Goal: Task Accomplishment & Management: Manage account settings

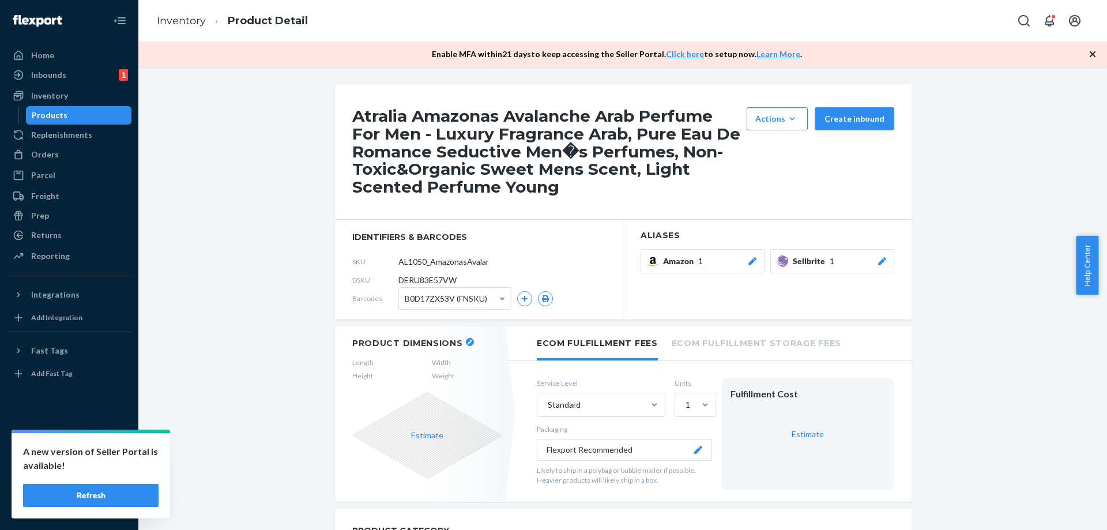
click at [87, 115] on div "Products" at bounding box center [79, 115] width 104 height 16
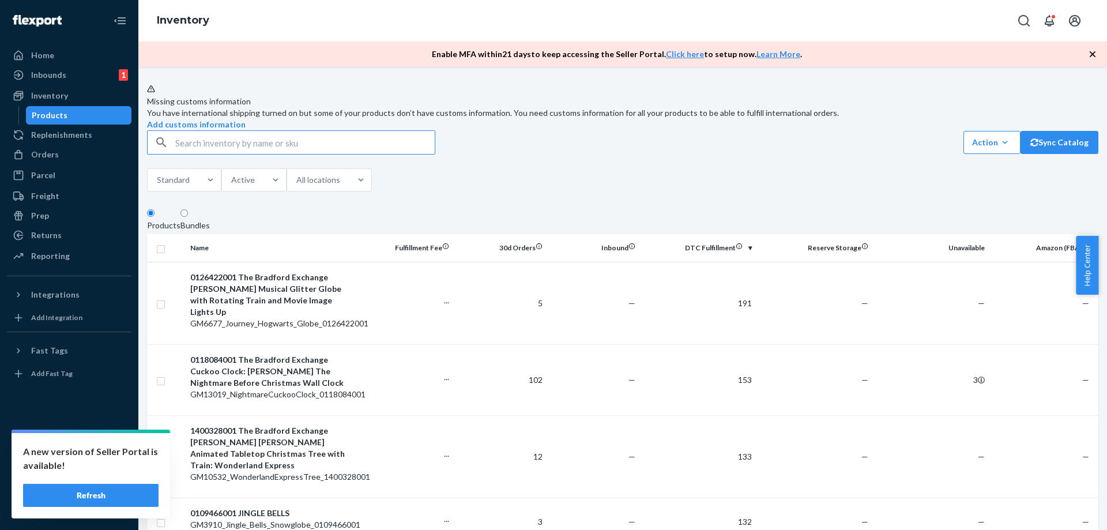
click at [285, 154] on input "text" at bounding box center [304, 142] width 259 height 23
type input "AL1050_AmazonasDrift_EDP_100ML"
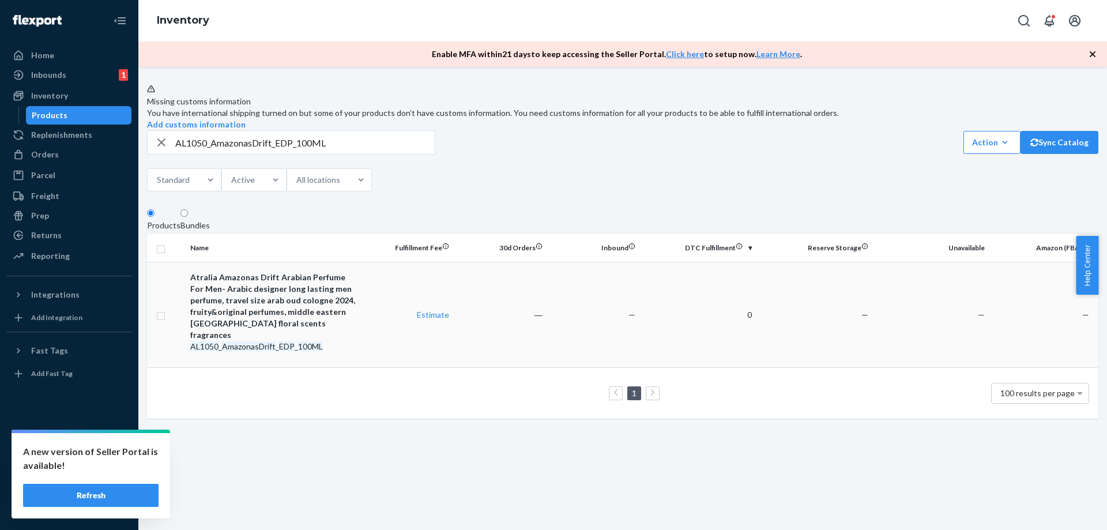
click at [503, 347] on td "―" at bounding box center [500, 315] width 93 height 106
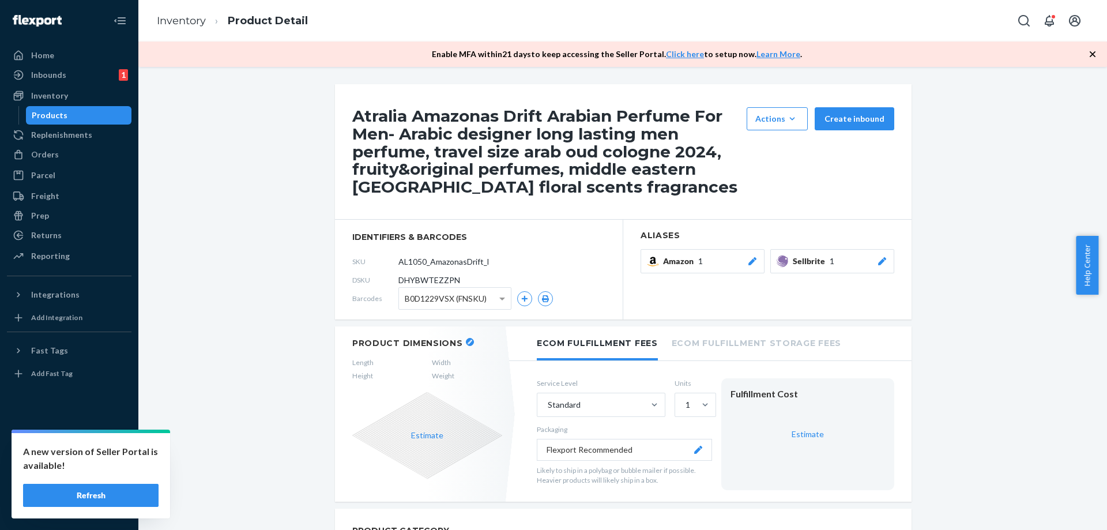
click at [878, 263] on icon at bounding box center [882, 261] width 8 height 8
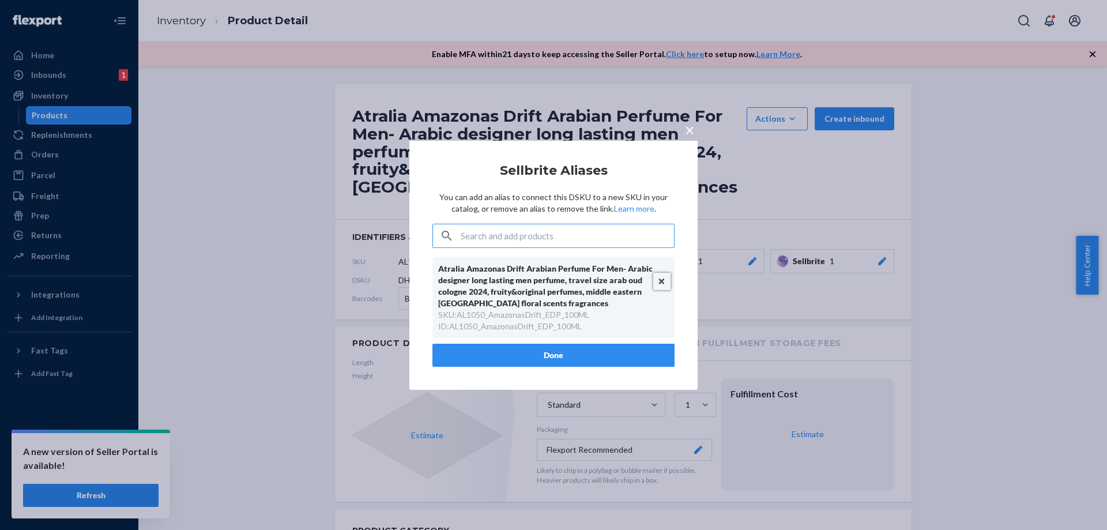
click at [664, 279] on button "Unlink" at bounding box center [661, 281] width 17 height 17
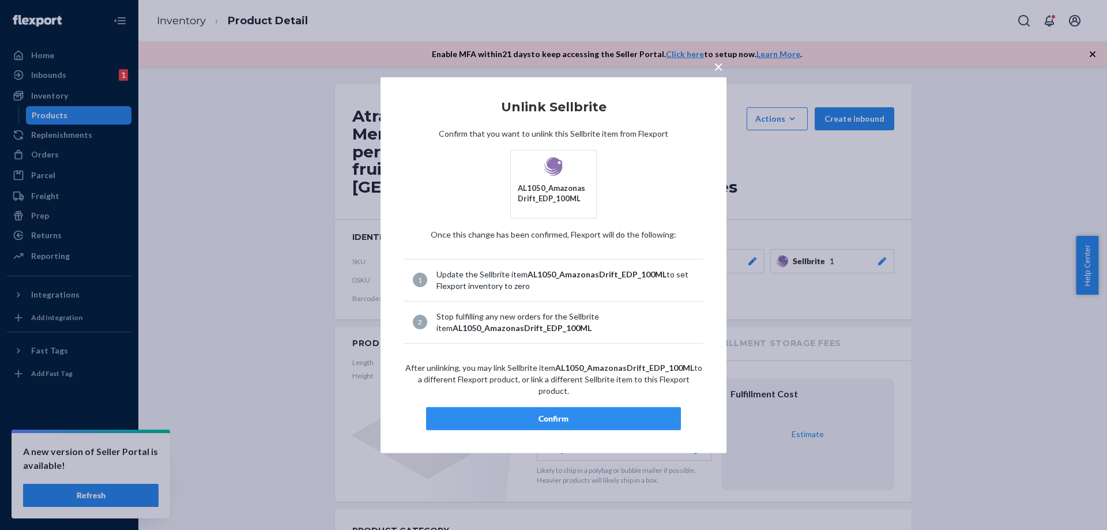
click at [571, 413] on div "Confirm" at bounding box center [553, 419] width 235 height 12
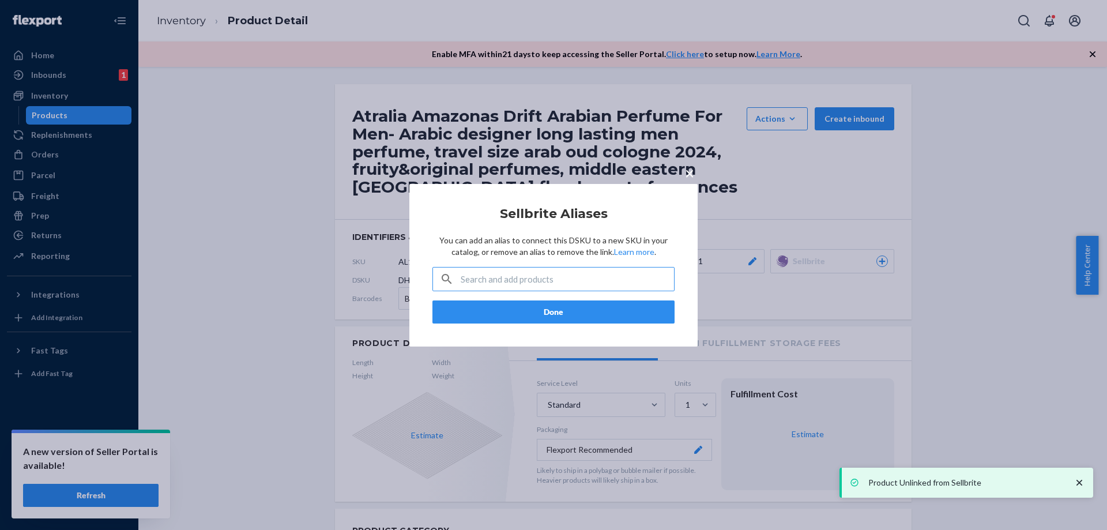
click at [693, 174] on span "×" at bounding box center [689, 173] width 9 height 20
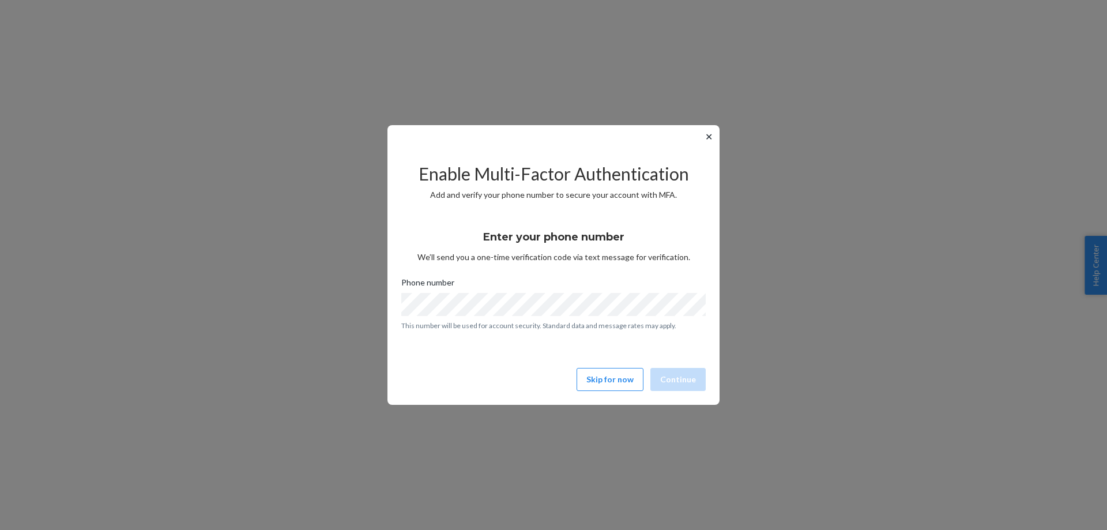
click at [708, 136] on button "✕" at bounding box center [709, 137] width 12 height 14
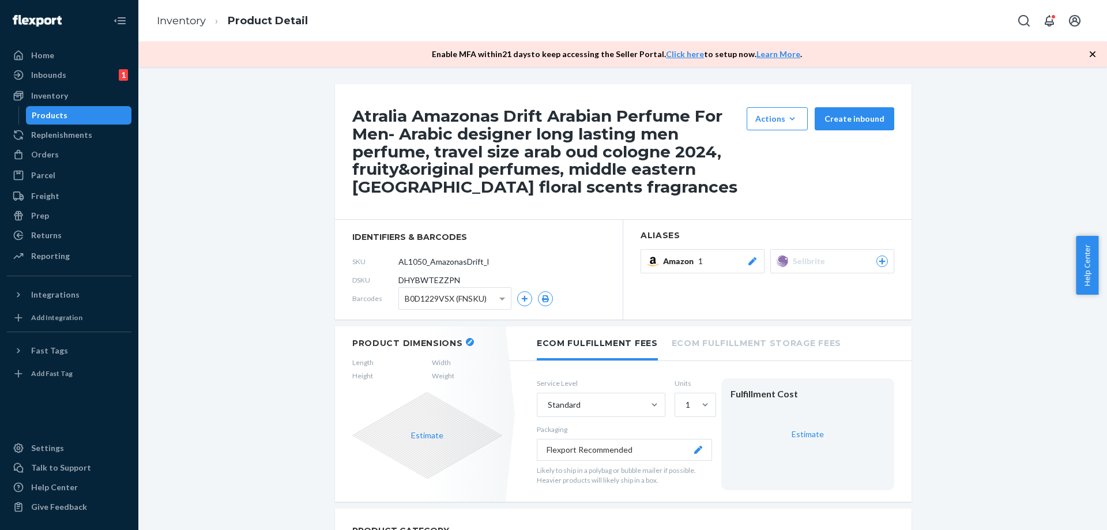
click at [877, 263] on icon at bounding box center [882, 261] width 10 height 7
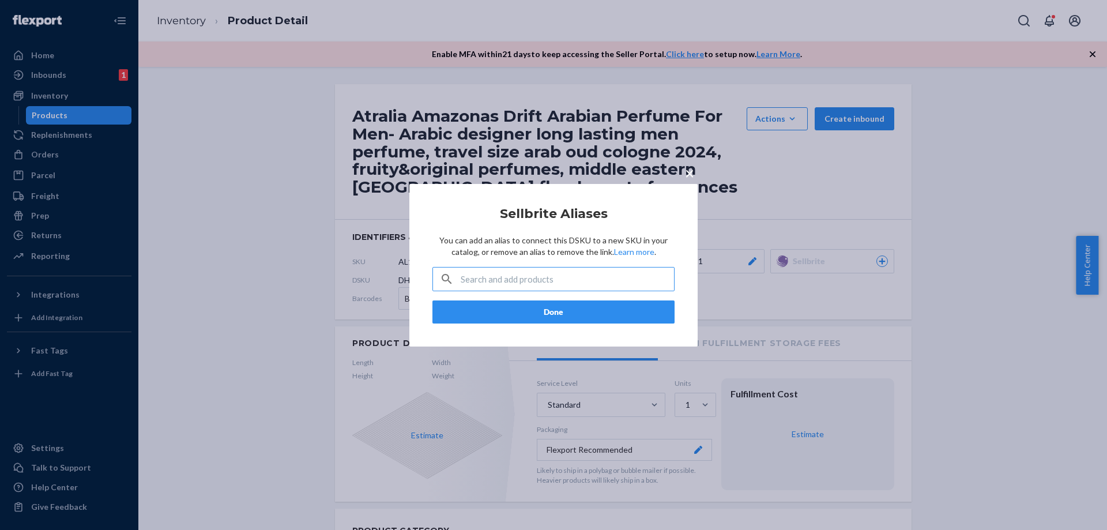
click at [547, 270] on input "text" at bounding box center [567, 279] width 213 height 23
type input "AL1050_AmazonasDrift_EDP_100ML"
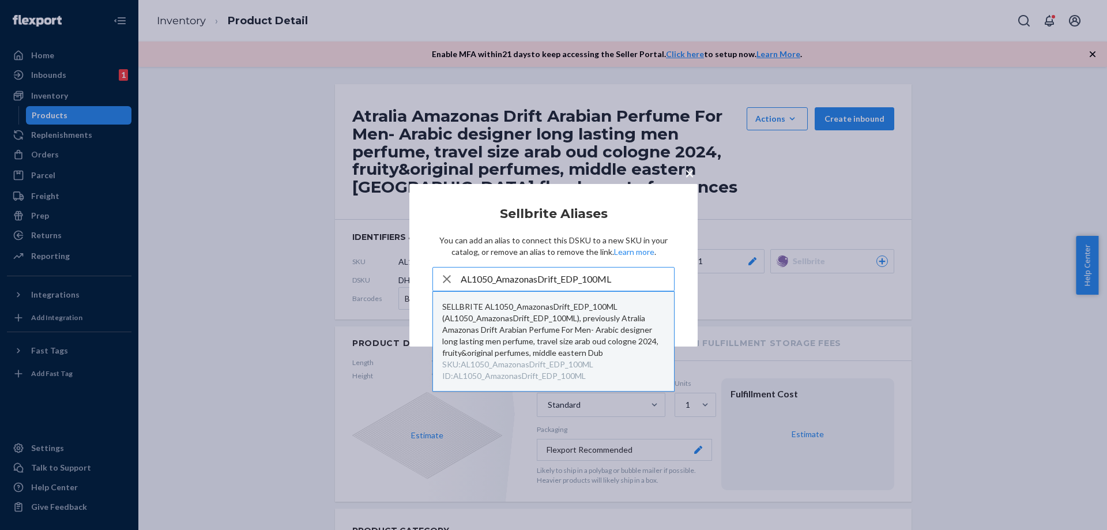
click at [538, 321] on div "SELLBRITE AL1050_AmazonasDrift_EDP_100ML (AL1050_AmazonasDrift_EDP_100ML), prev…" at bounding box center [553, 330] width 223 height 58
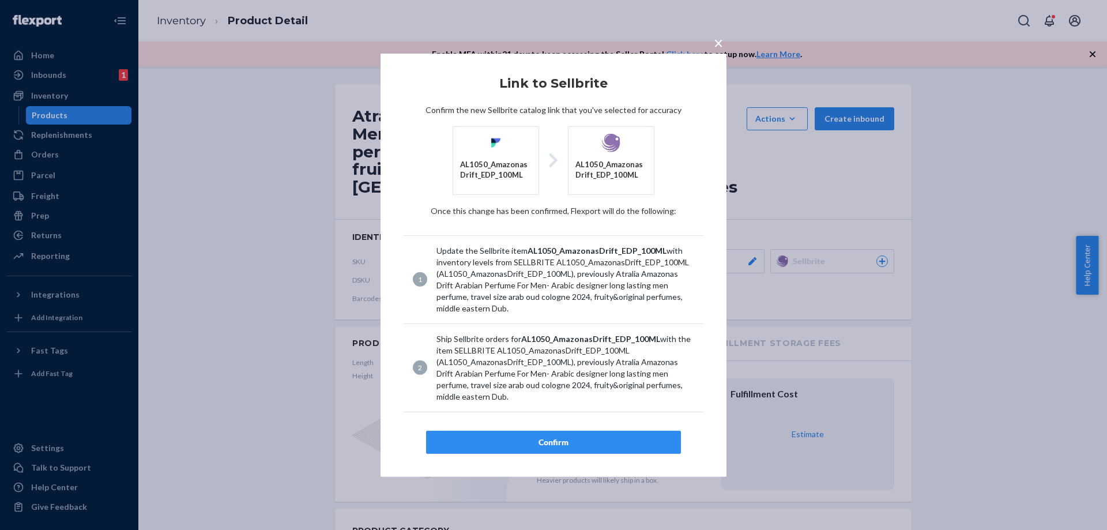
click at [555, 438] on div "Confirm" at bounding box center [553, 442] width 235 height 12
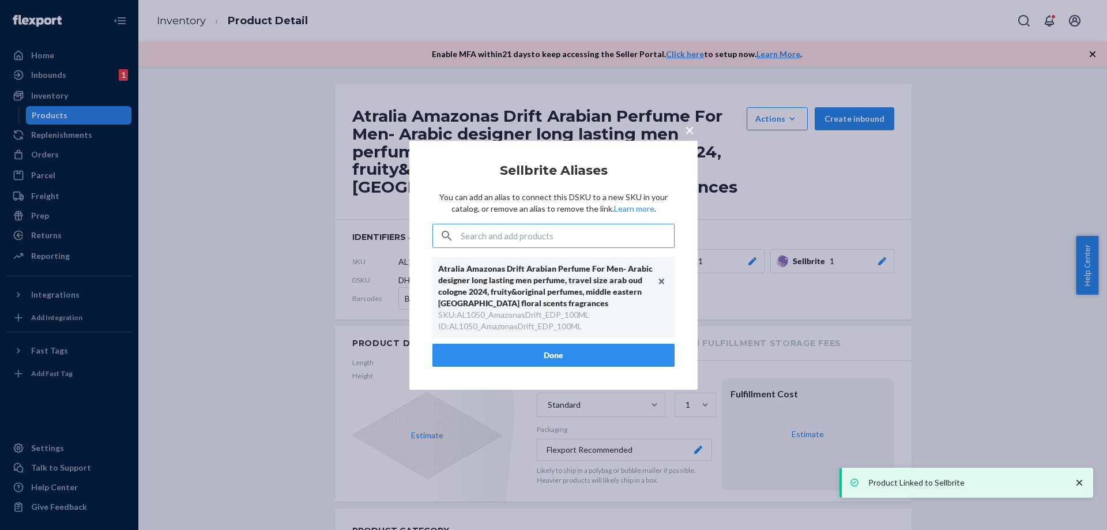
click at [687, 130] on span "×" at bounding box center [689, 129] width 9 height 20
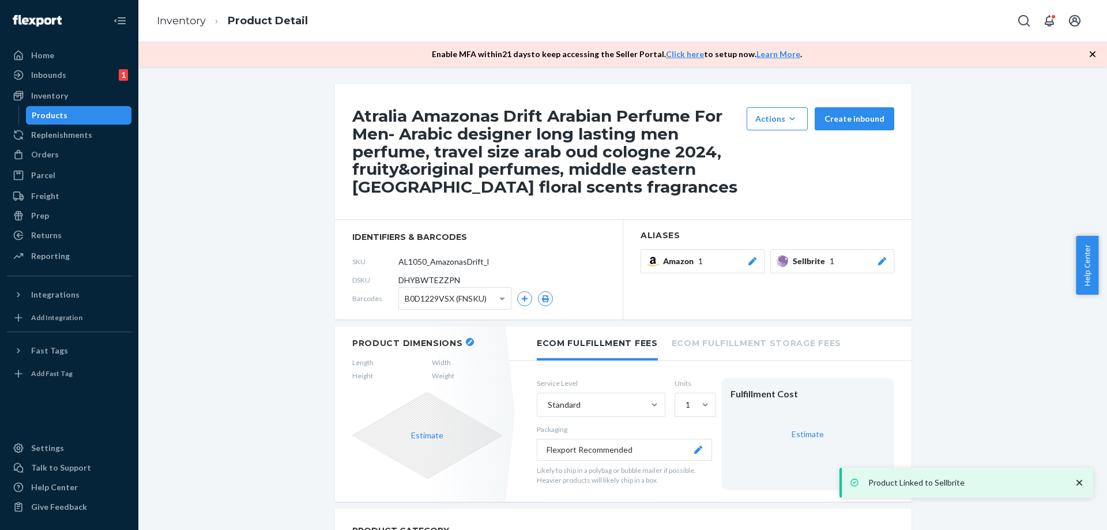
click at [66, 114] on div "Products" at bounding box center [79, 115] width 104 height 16
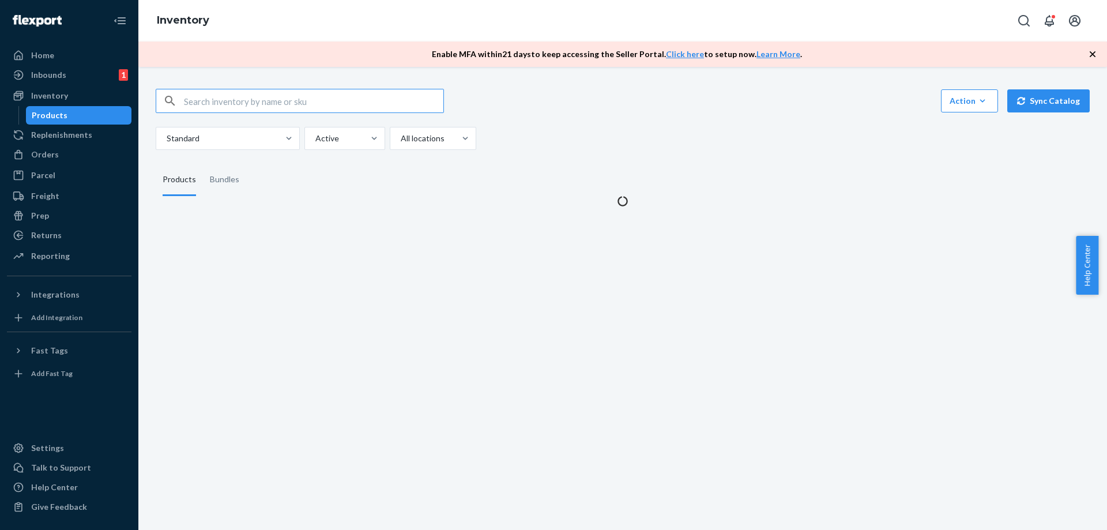
click at [307, 106] on input "text" at bounding box center [313, 100] width 259 height 23
type input "AL10_AmazonasSolstice_EDP_100ML"
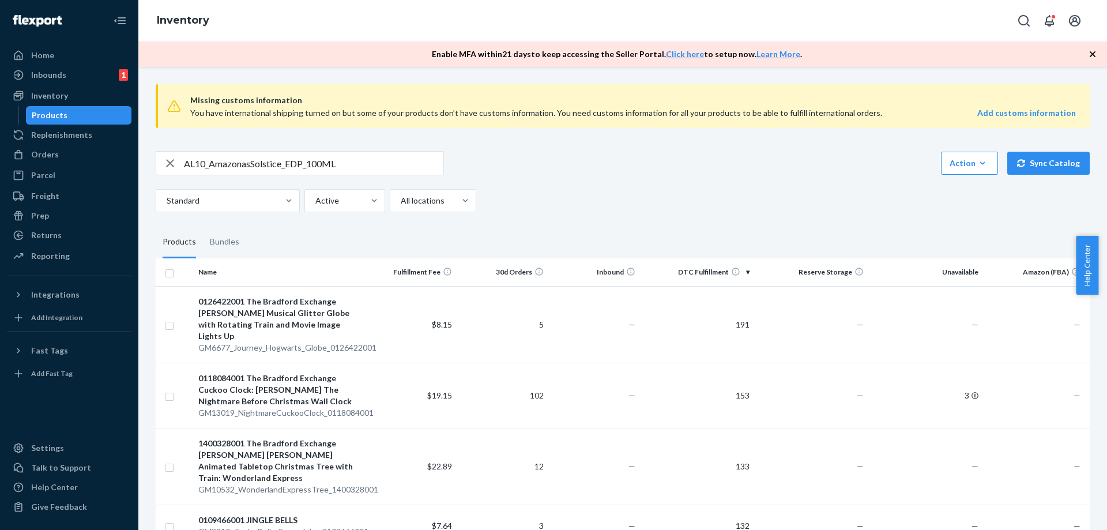
click at [349, 159] on input "AL10_AmazonasSolstice_EDP_100ML" at bounding box center [313, 163] width 259 height 23
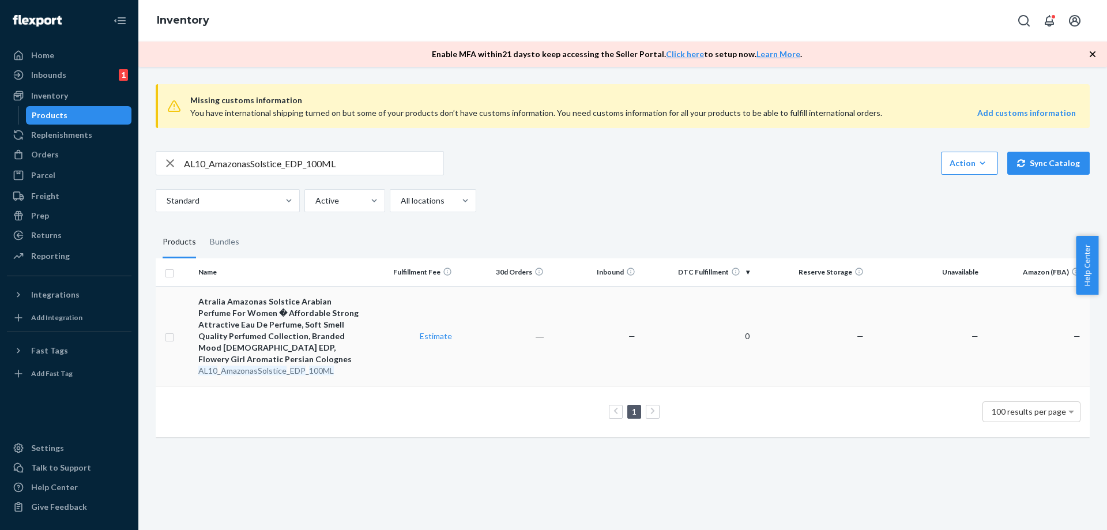
click at [521, 353] on td "―" at bounding box center [503, 336] width 92 height 100
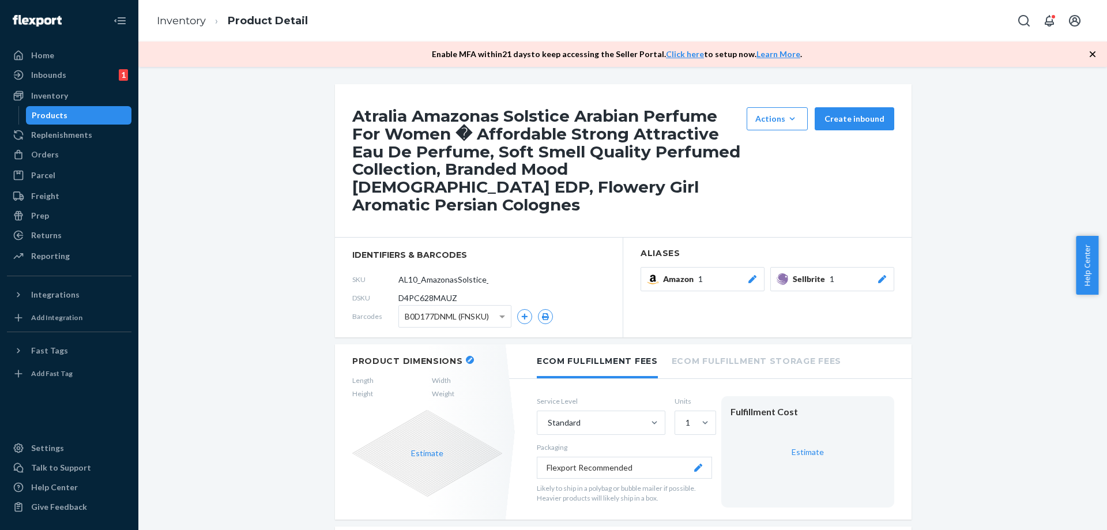
click at [879, 275] on icon at bounding box center [882, 279] width 8 height 8
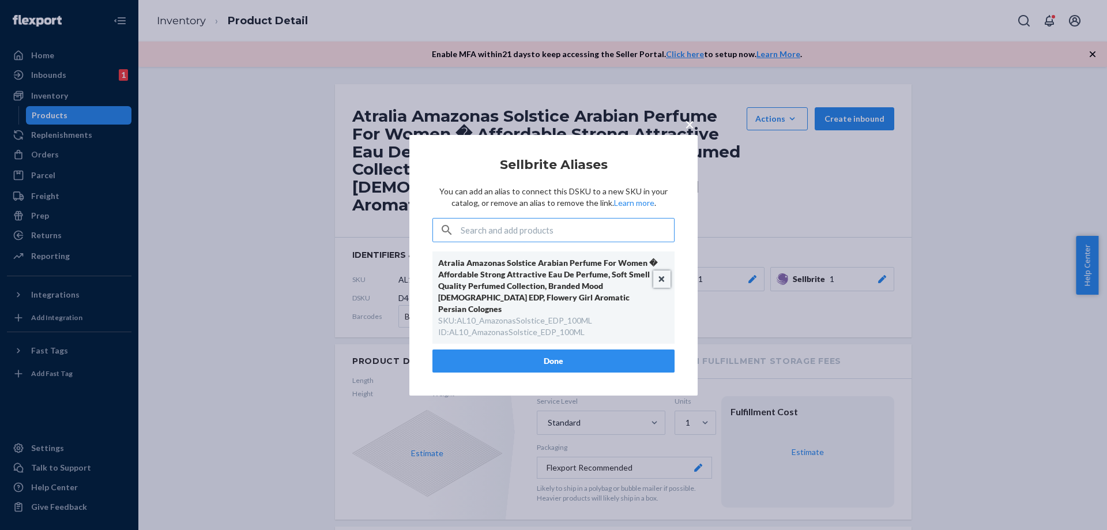
click at [664, 278] on button "Unlink" at bounding box center [661, 278] width 17 height 17
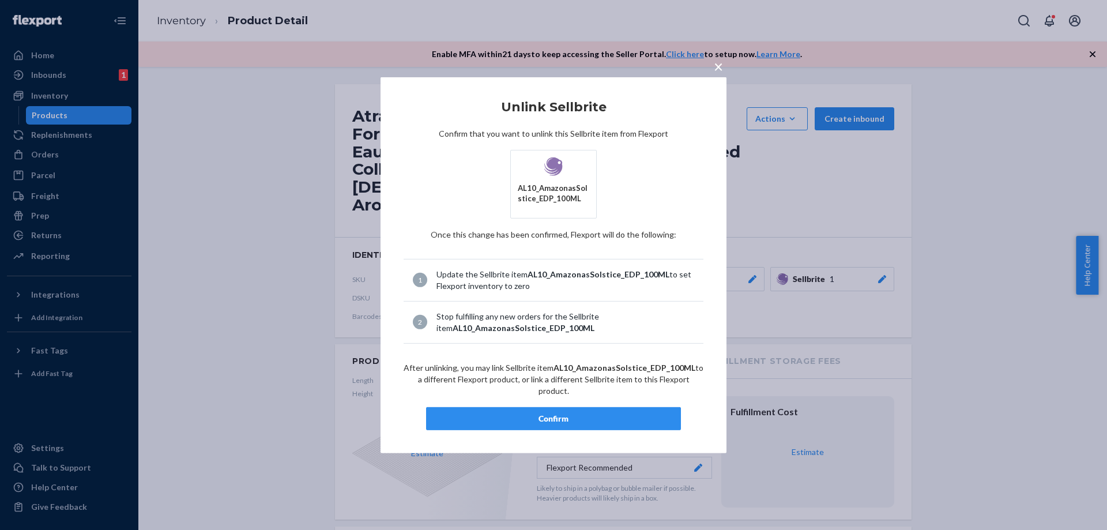
click at [586, 413] on div "Confirm" at bounding box center [553, 419] width 235 height 12
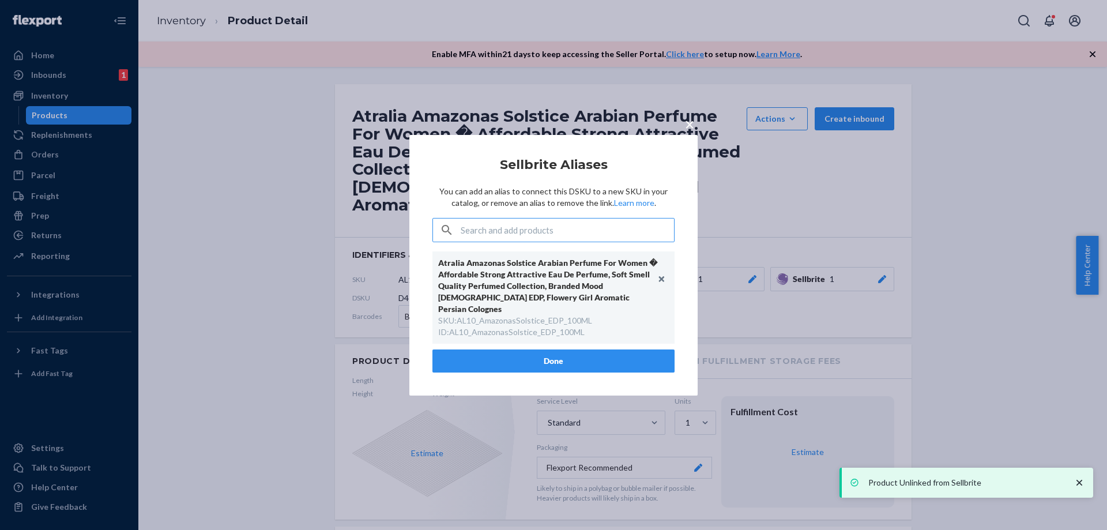
drag, startPoint x: 552, startPoint y: 358, endPoint x: 529, endPoint y: 338, distance: 30.2
click at [553, 357] on button "Done" at bounding box center [553, 360] width 242 height 23
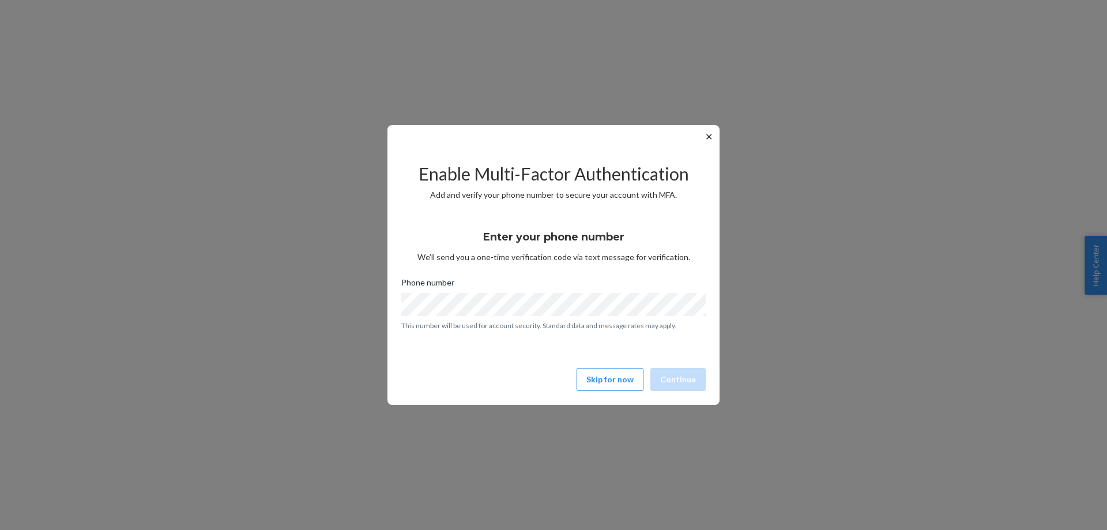
click at [708, 136] on button "✕" at bounding box center [709, 137] width 12 height 14
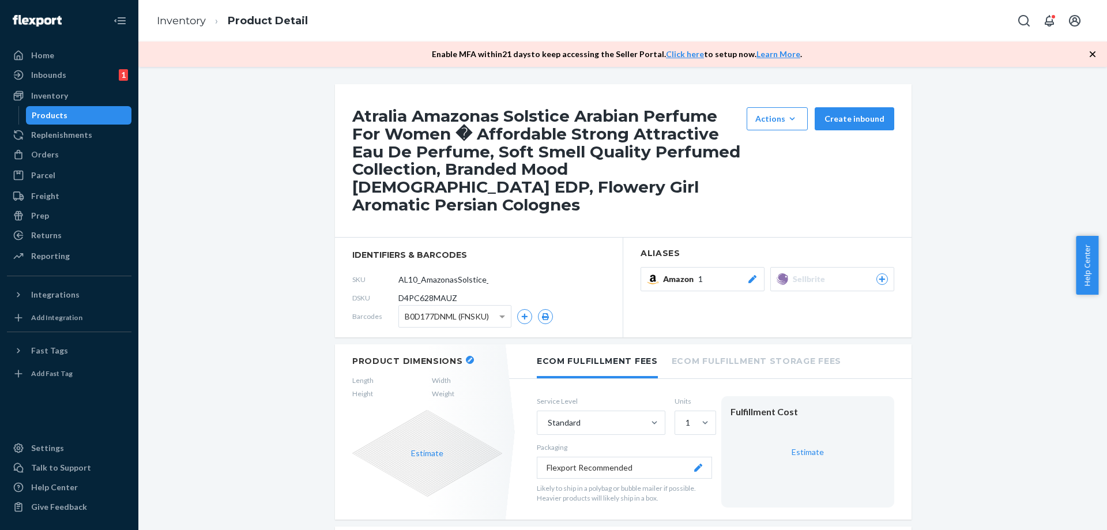
click at [879, 276] on icon at bounding box center [882, 279] width 10 height 7
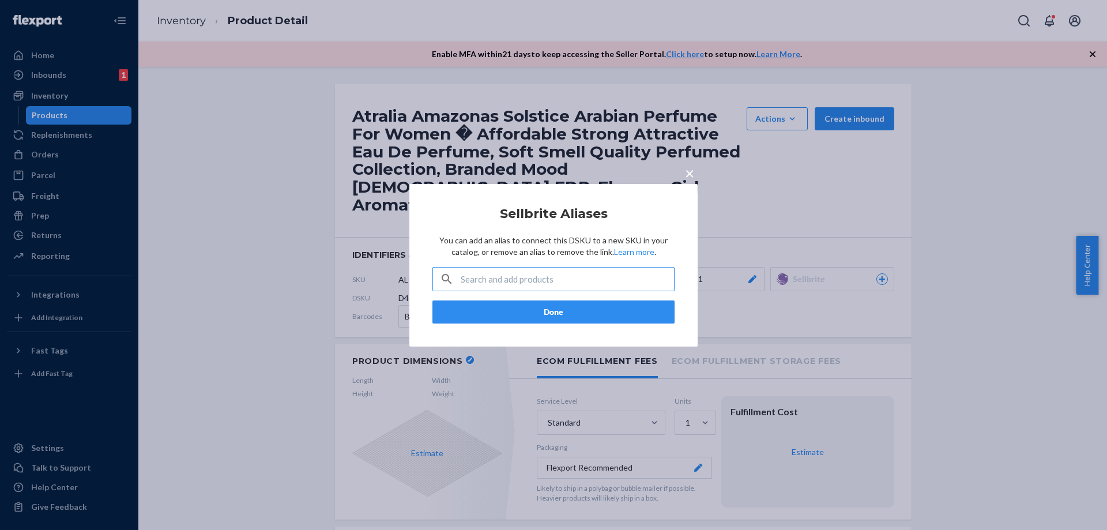
click at [604, 280] on input "text" at bounding box center [567, 279] width 213 height 23
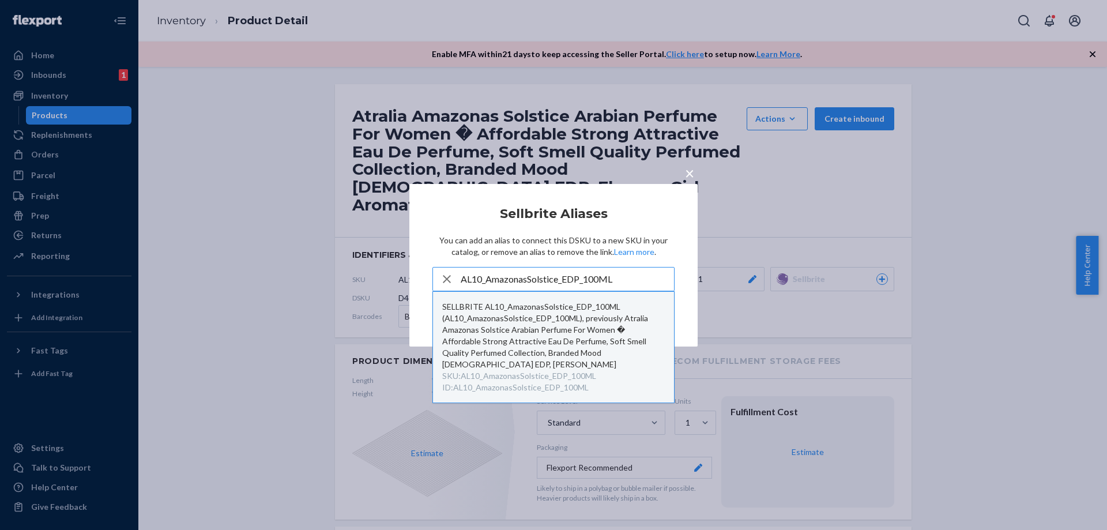
type input "AL10_AmazonasSolstice_EDP_100ML"
click at [547, 325] on div "SELLBRITE AL10_AmazonasSolstice_EDP_100ML (AL10_AmazonasSolstice_EDP_100ML), pr…" at bounding box center [553, 335] width 223 height 69
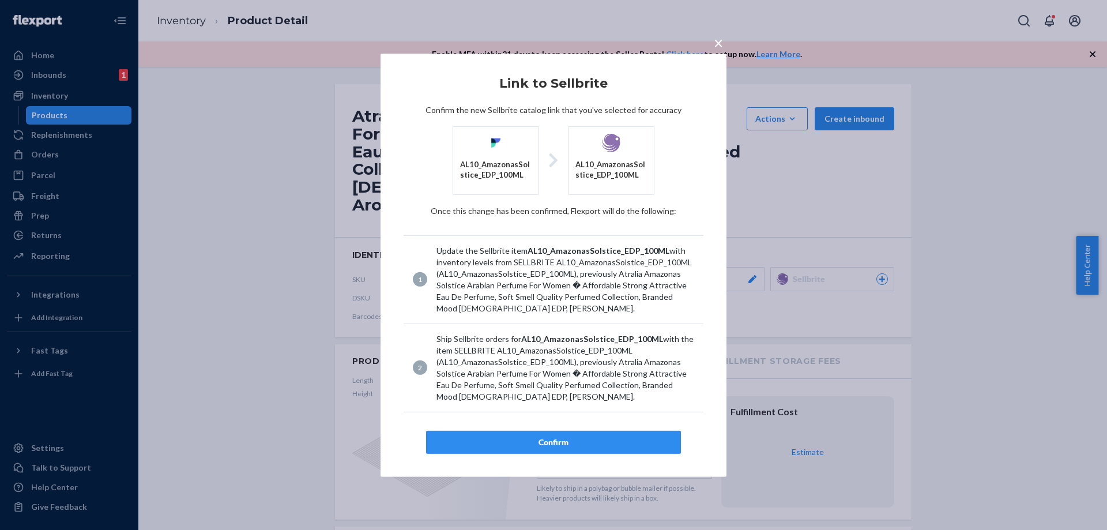
click at [562, 439] on div "Confirm" at bounding box center [553, 442] width 235 height 12
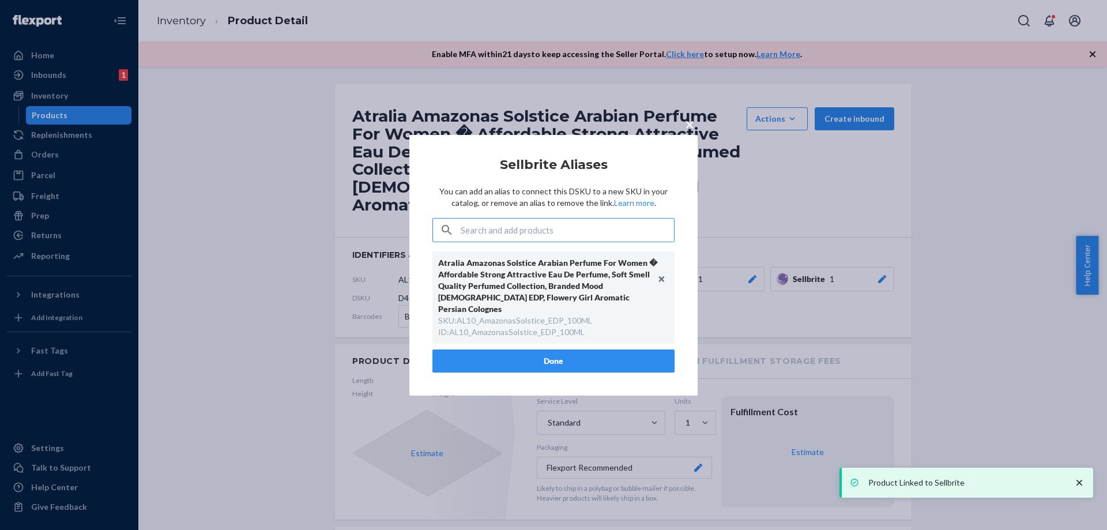
click at [528, 358] on button "Done" at bounding box center [553, 360] width 242 height 23
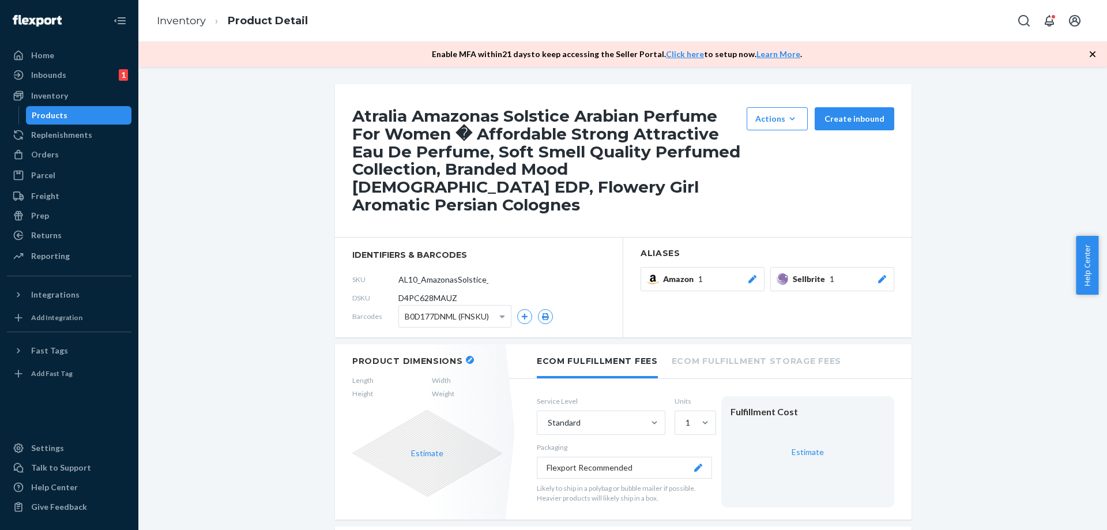
click at [33, 114] on div "Products" at bounding box center [50, 116] width 36 height 12
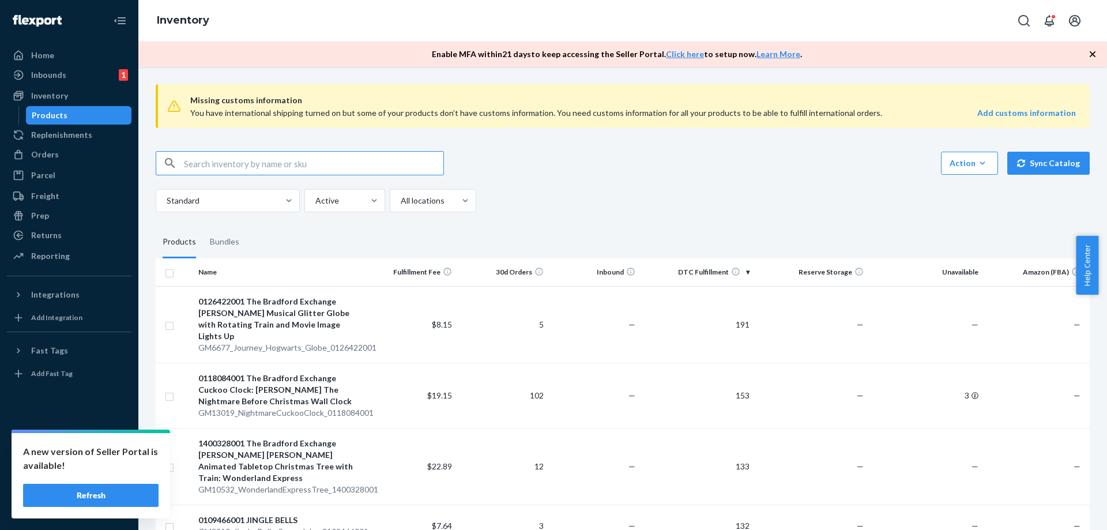
click at [295, 169] on input "text" at bounding box center [313, 163] width 259 height 23
paste input "AL1850_AromaLumere_EDP_100ML"
type input "AL1850_AromaLumere_EDP_100ML"
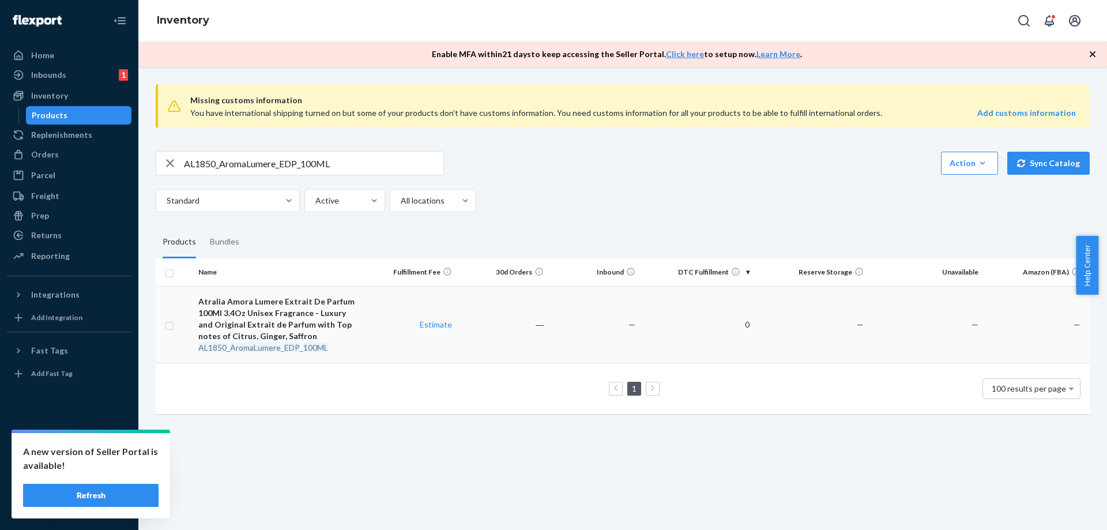
click at [521, 343] on td "―" at bounding box center [503, 324] width 92 height 77
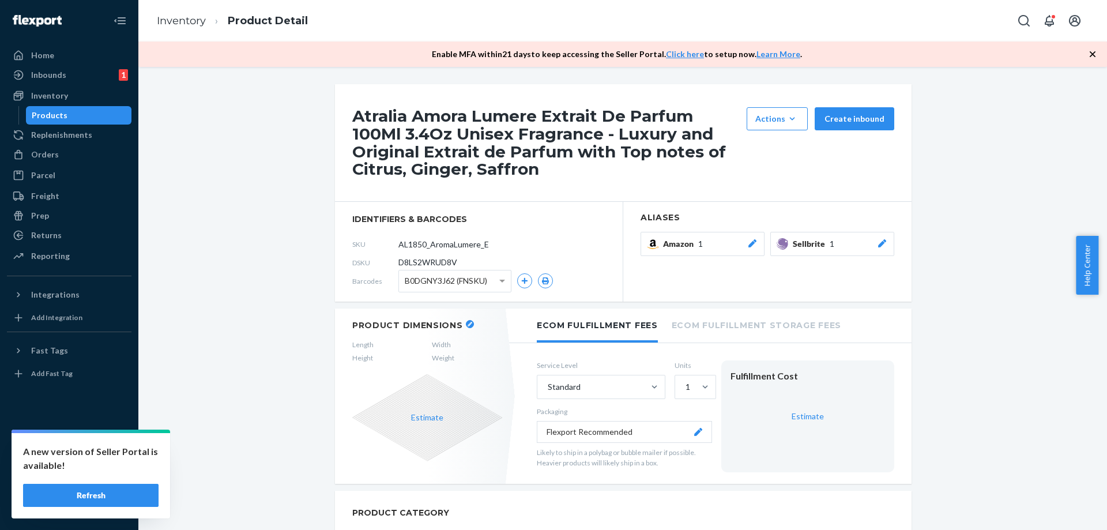
click at [878, 244] on icon at bounding box center [882, 243] width 8 height 8
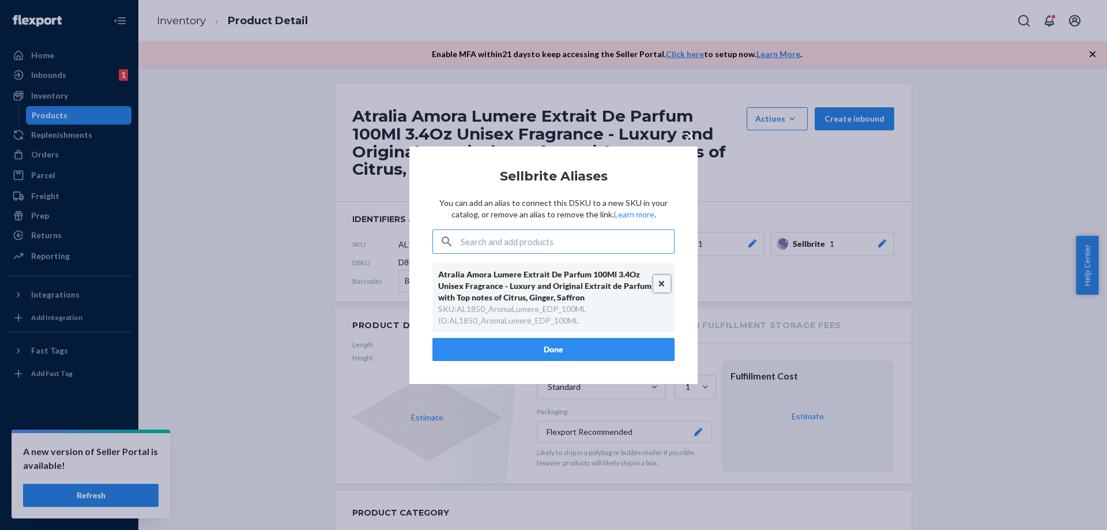
click at [664, 282] on button "Unlink" at bounding box center [661, 283] width 17 height 17
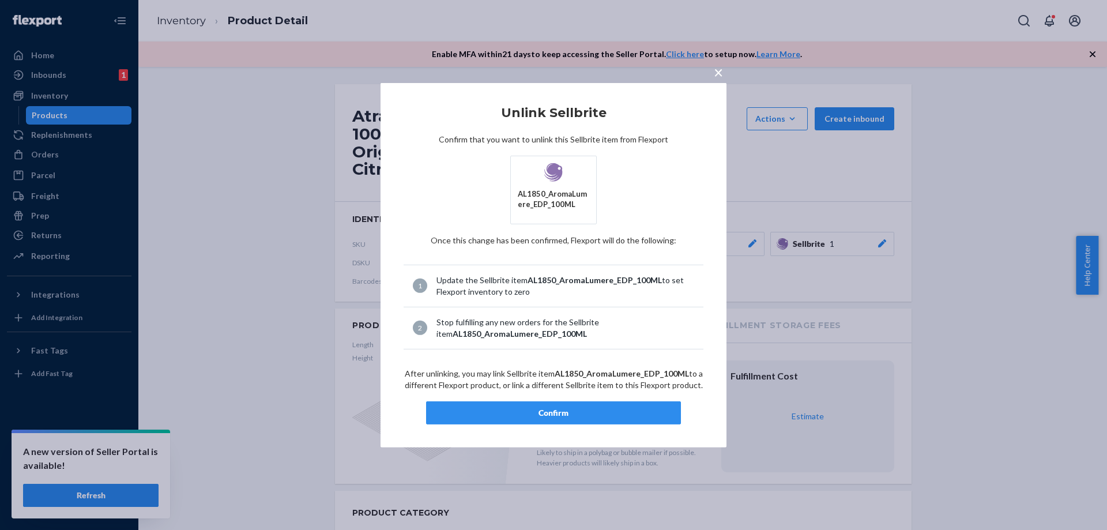
click at [605, 413] on div "Confirm" at bounding box center [553, 413] width 235 height 12
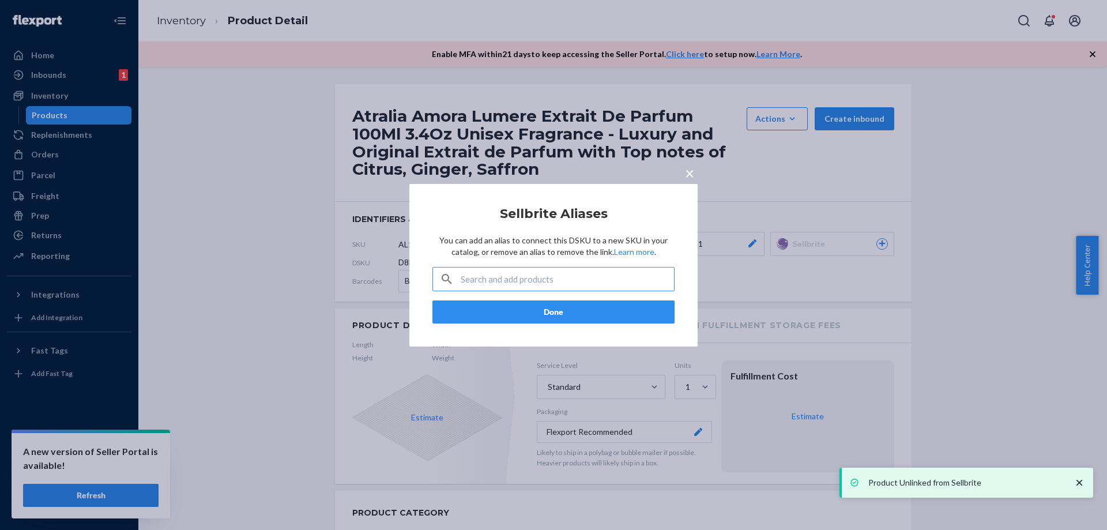
click at [602, 313] on button "Done" at bounding box center [553, 311] width 242 height 23
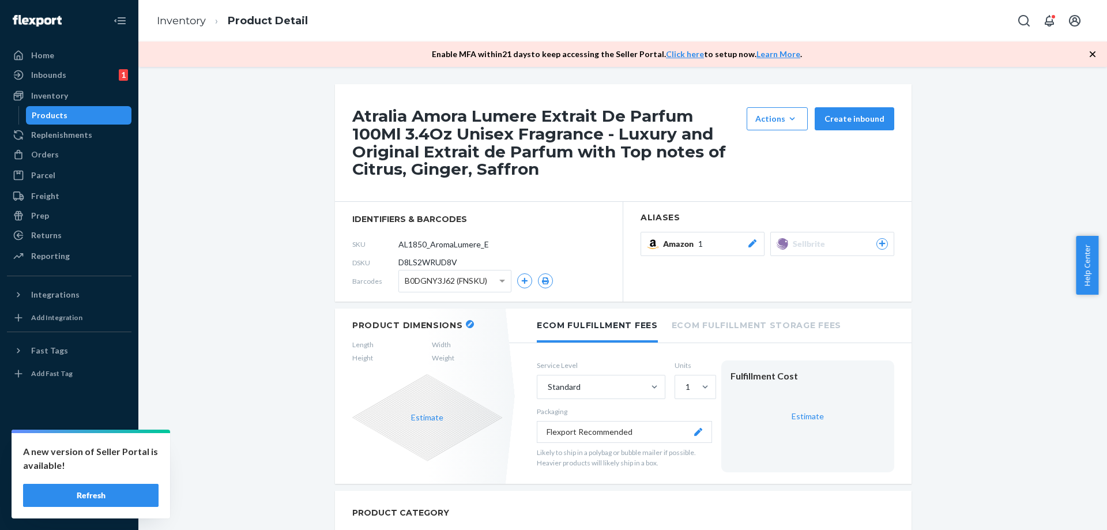
click at [877, 243] on icon at bounding box center [882, 243] width 10 height 7
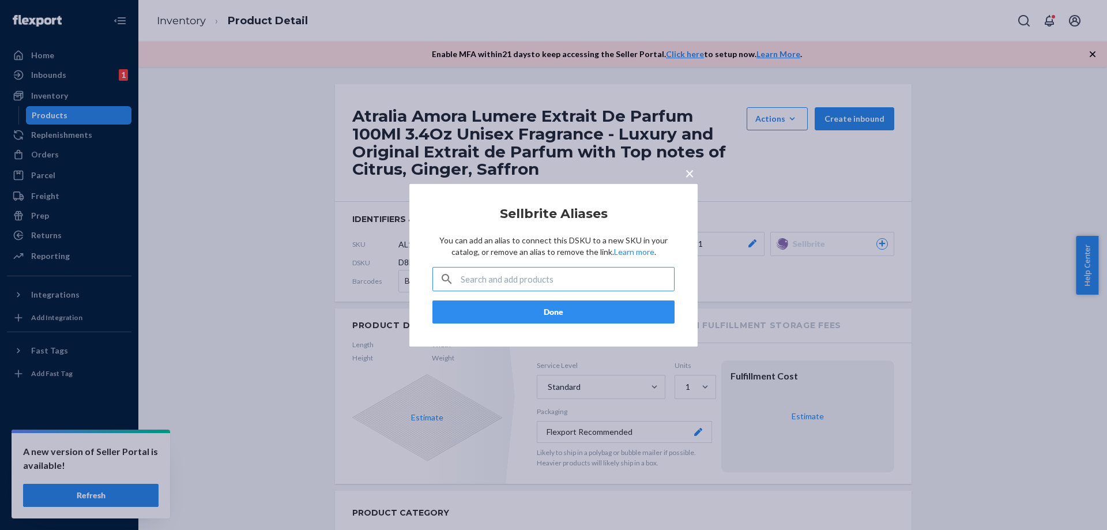
click at [540, 281] on input "text" at bounding box center [567, 279] width 213 height 23
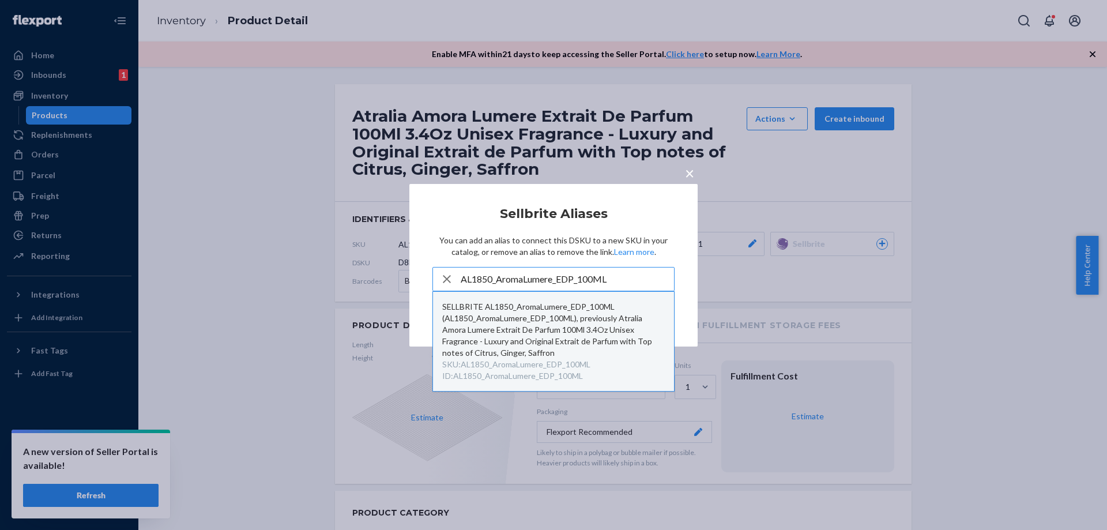
type input "AL1850_AromaLumere_EDP_100ML"
click at [547, 318] on div "SELLBRITE AL1850_AromaLumere_EDP_100ML (AL1850_AromaLumere_EDP_100ML), previous…" at bounding box center [553, 330] width 223 height 58
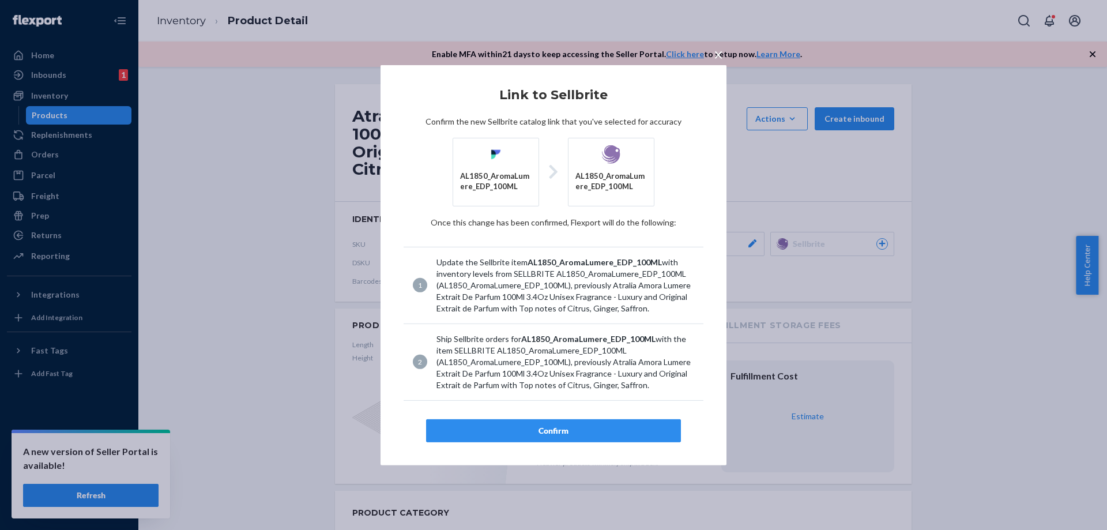
click at [551, 429] on div "Confirm" at bounding box center [553, 431] width 235 height 12
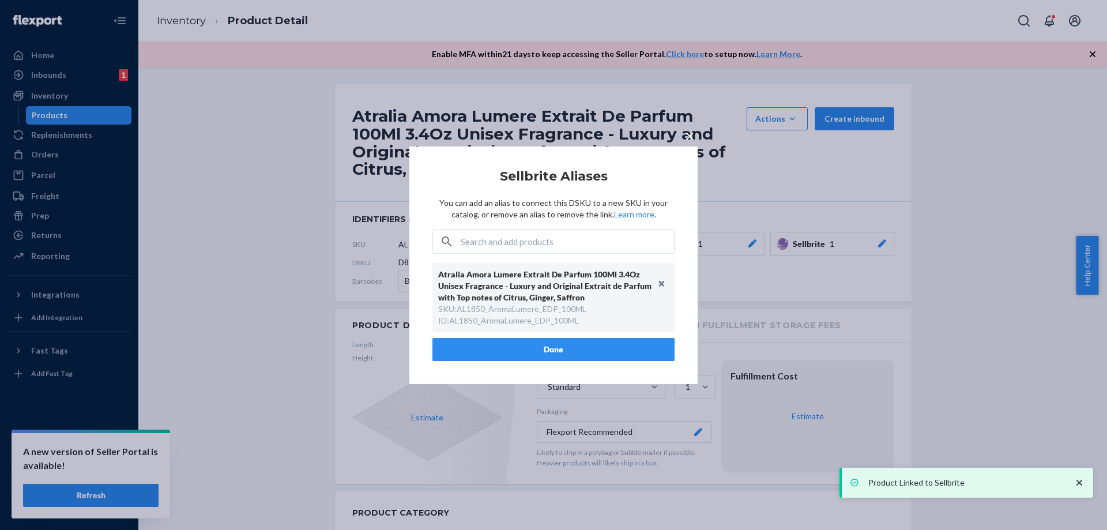
click at [561, 349] on button "Done" at bounding box center [553, 349] width 242 height 23
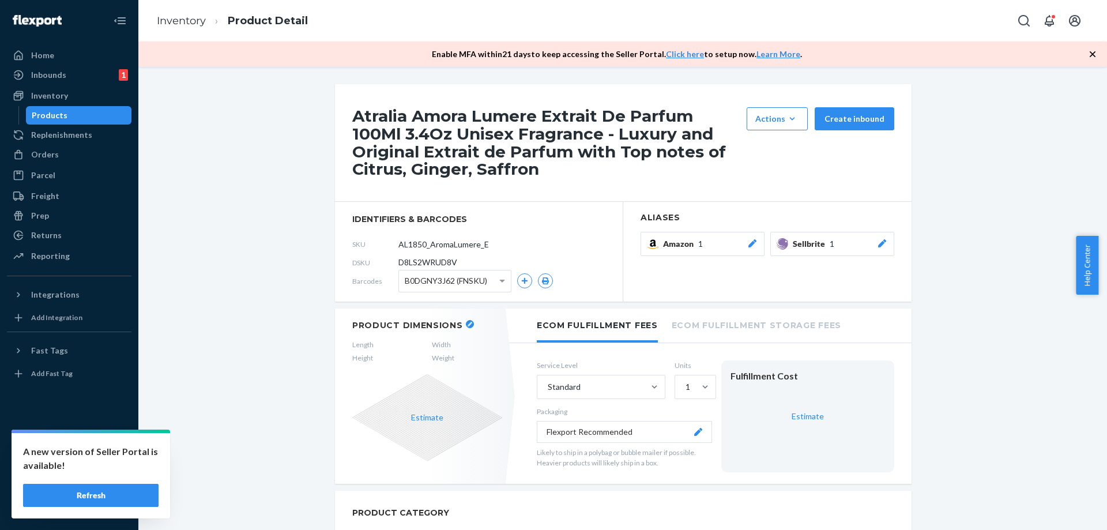
click at [112, 116] on div "Products" at bounding box center [79, 115] width 104 height 16
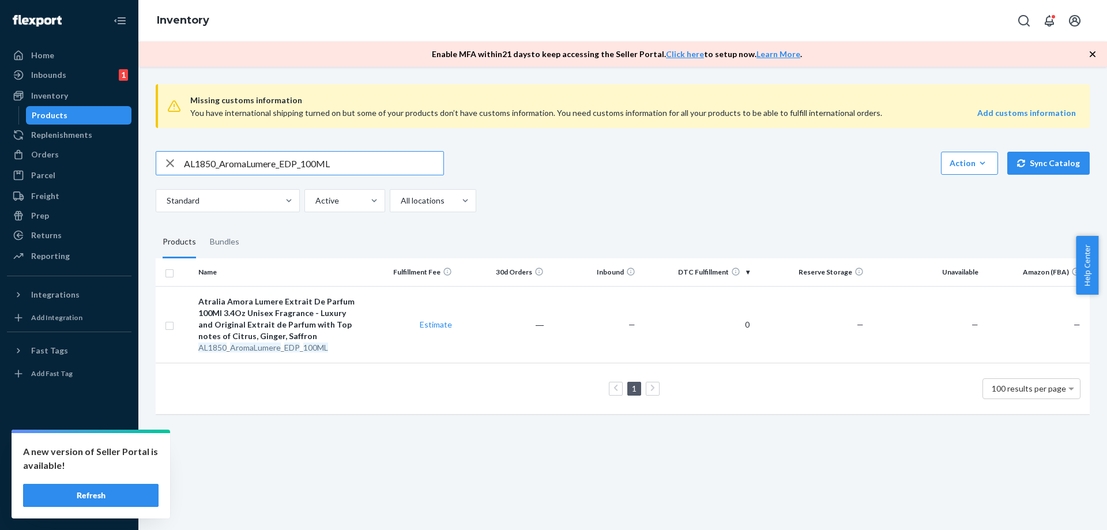
click at [341, 160] on input "AL1850_AromaLumere_EDP_100ML" at bounding box center [313, 163] width 259 height 23
click at [341, 159] on input "AL1850_AromaLumere_EDP_100ML" at bounding box center [313, 163] width 259 height 23
paste input "6_AromaEssenc"
type input "AL16_AromaEssence_EDP_100ML"
click at [515, 342] on td "―" at bounding box center [503, 324] width 92 height 77
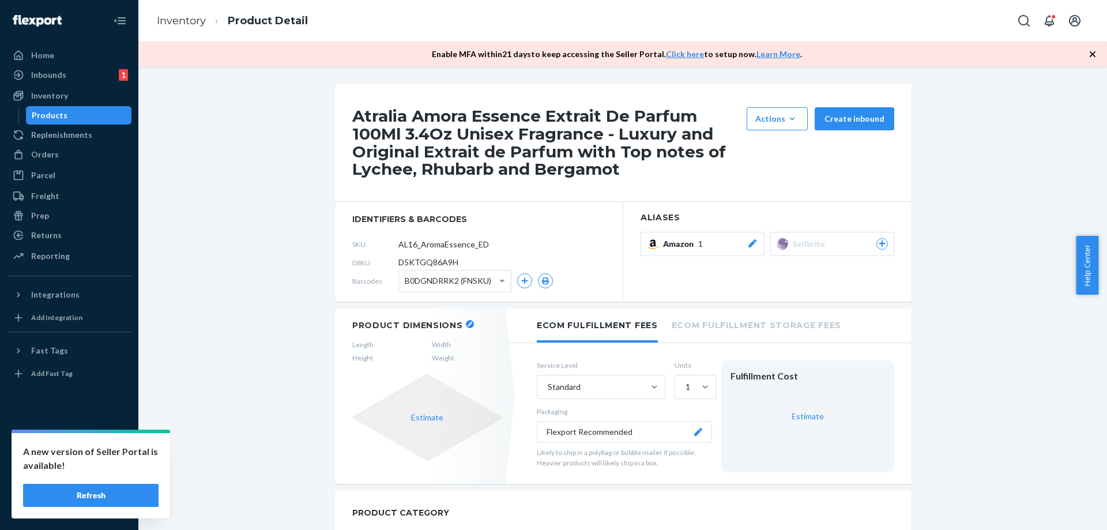
click at [879, 245] on icon at bounding box center [882, 243] width 6 height 6
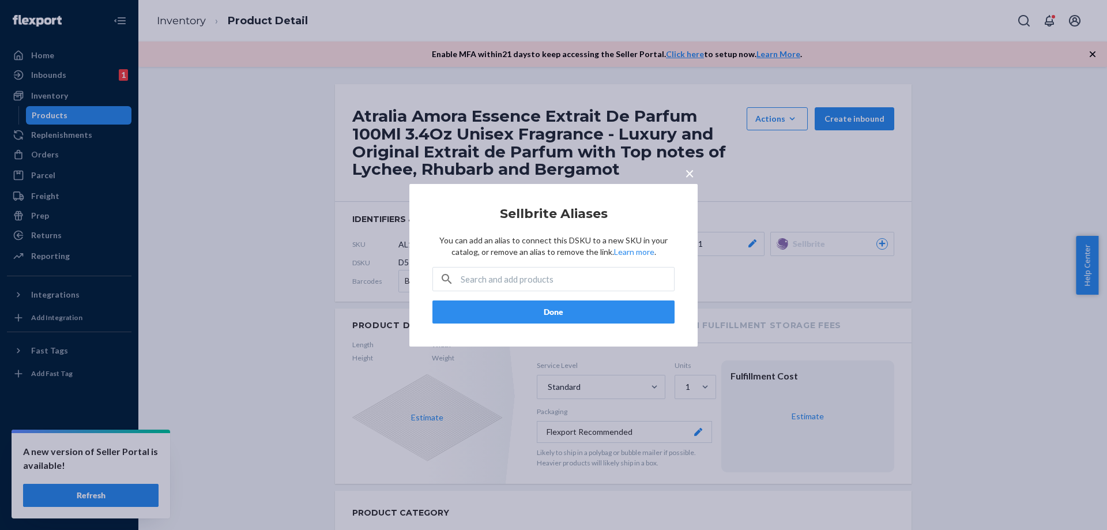
click at [687, 174] on span "×" at bounding box center [689, 173] width 9 height 20
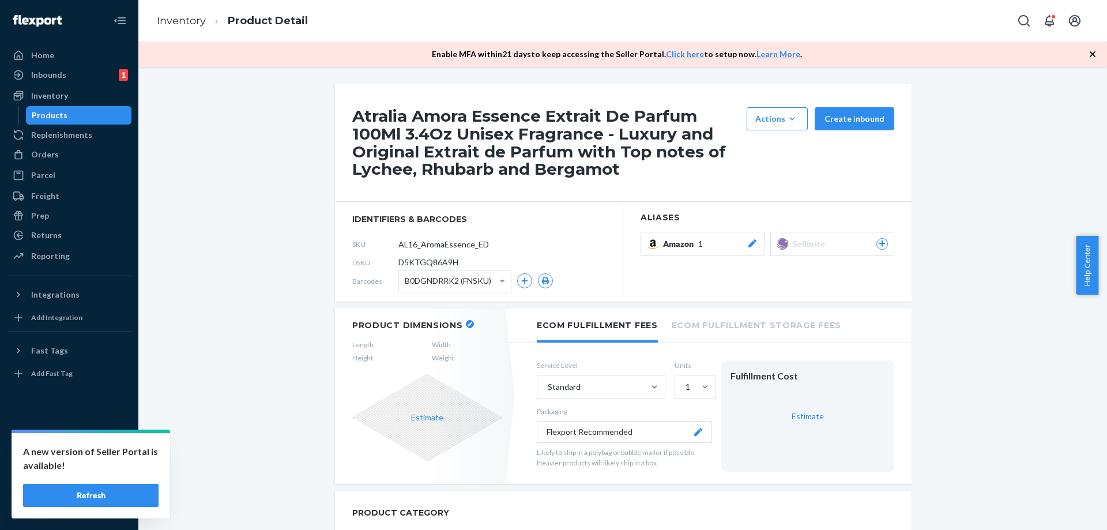
click at [44, 116] on div "Products" at bounding box center [50, 116] width 36 height 12
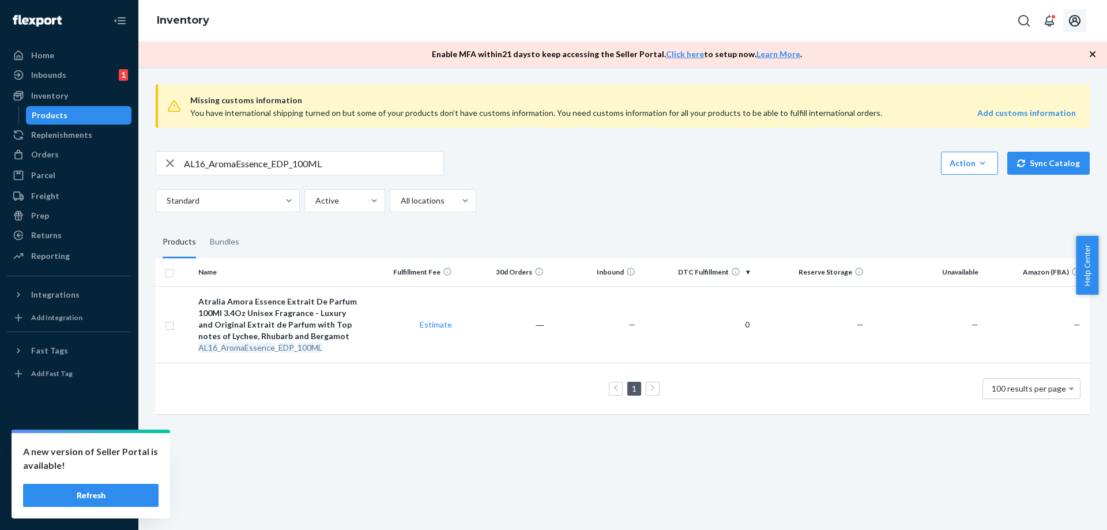
click at [1074, 22] on icon "Open account menu" at bounding box center [1075, 21] width 14 height 14
click at [1004, 125] on div "Log out" at bounding box center [1047, 135] width 86 height 21
